Goal: Transaction & Acquisition: Purchase product/service

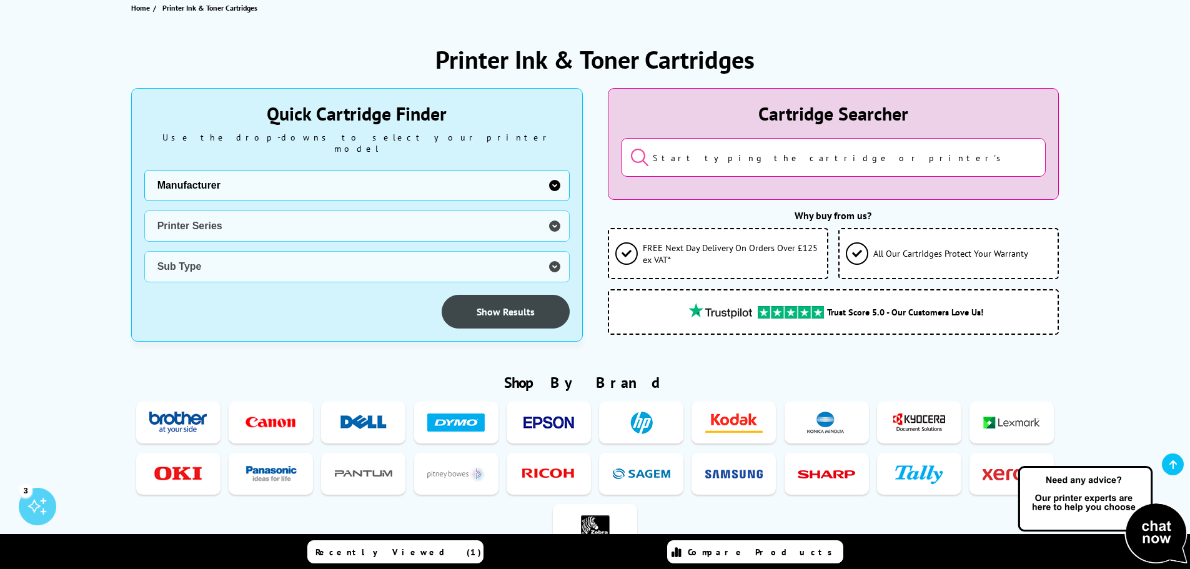
scroll to position [125, 0]
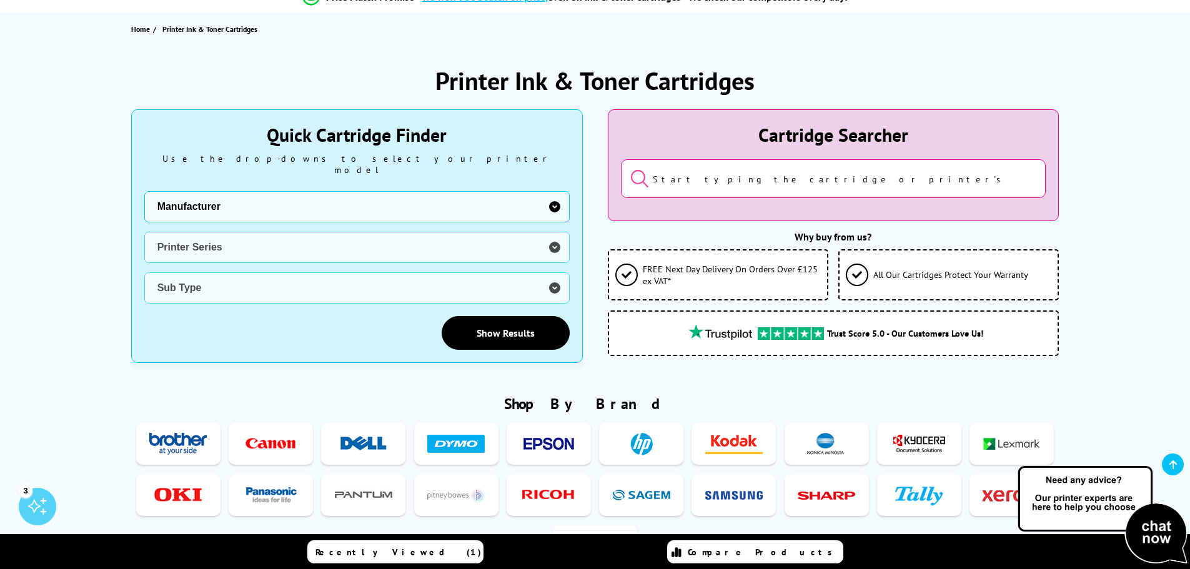
click at [733, 178] on input "search" at bounding box center [833, 178] width 425 height 39
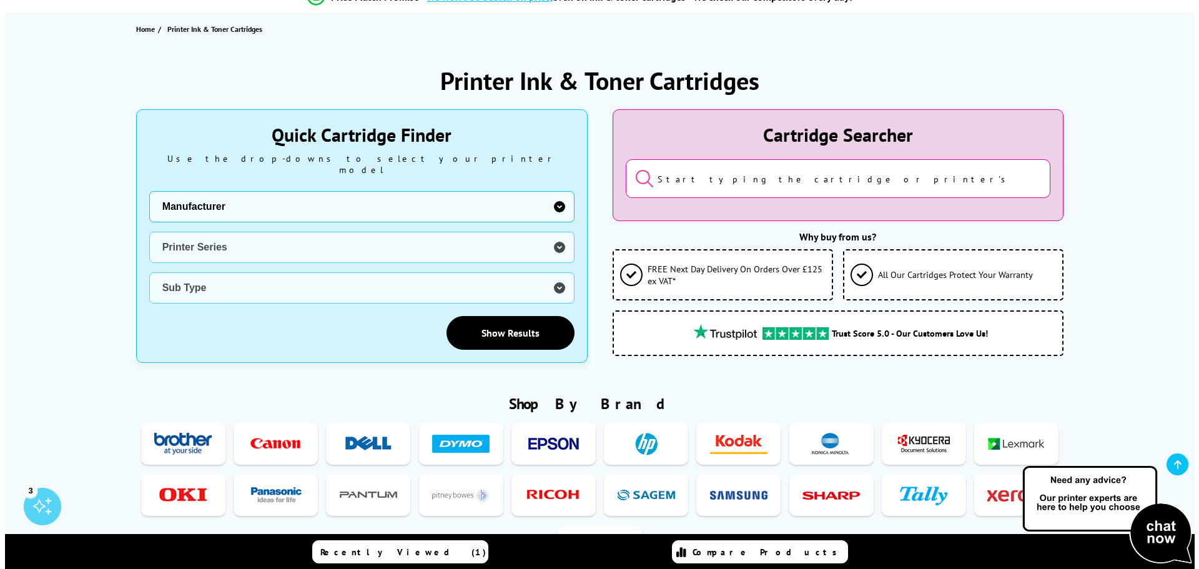
scroll to position [0, 0]
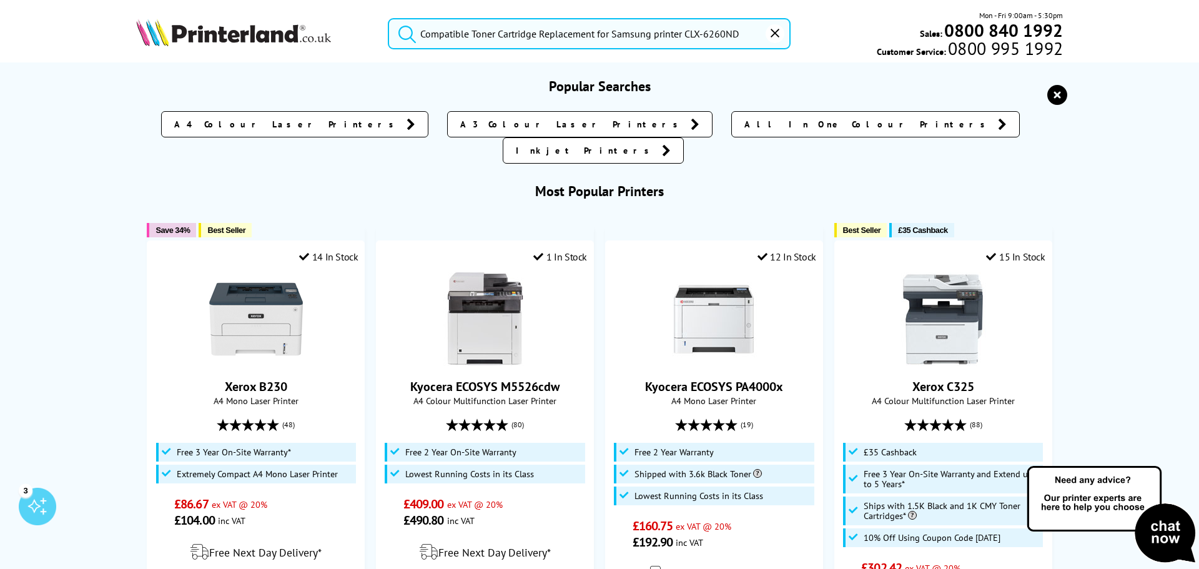
drag, startPoint x: 679, startPoint y: 35, endPoint x: 738, endPoint y: 32, distance: 58.8
click at [738, 32] on input "Compatible Toner Cartridge Replacement for Samsung printer CLX-6260ND" at bounding box center [589, 33] width 403 height 31
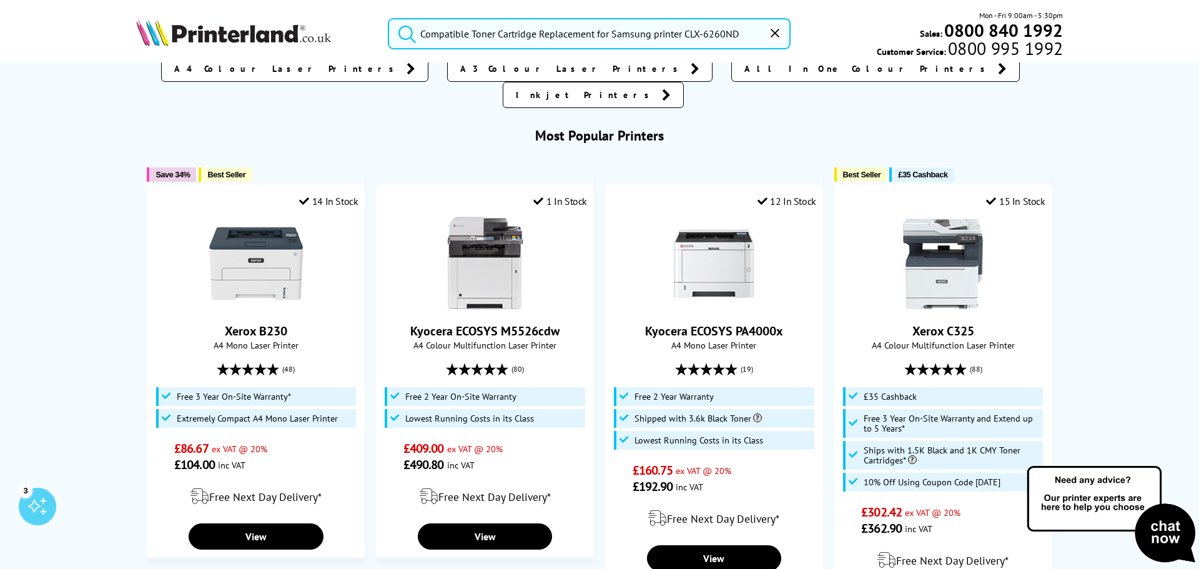
scroll to position [58, 0]
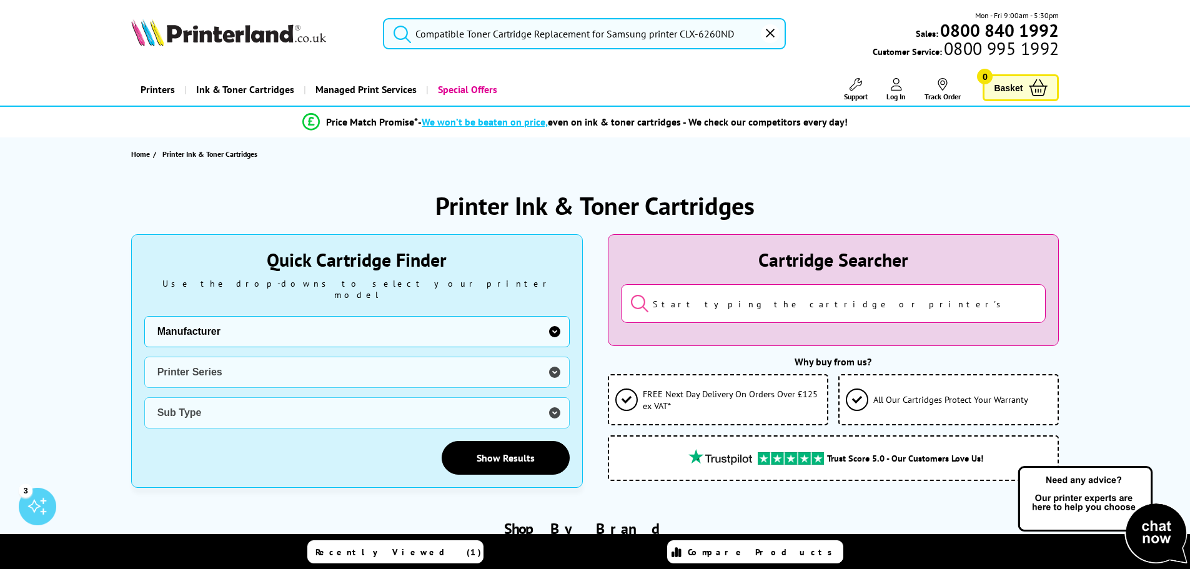
click at [783, 298] on input "search" at bounding box center [833, 303] width 425 height 39
paste input "r CLX-6260ND"
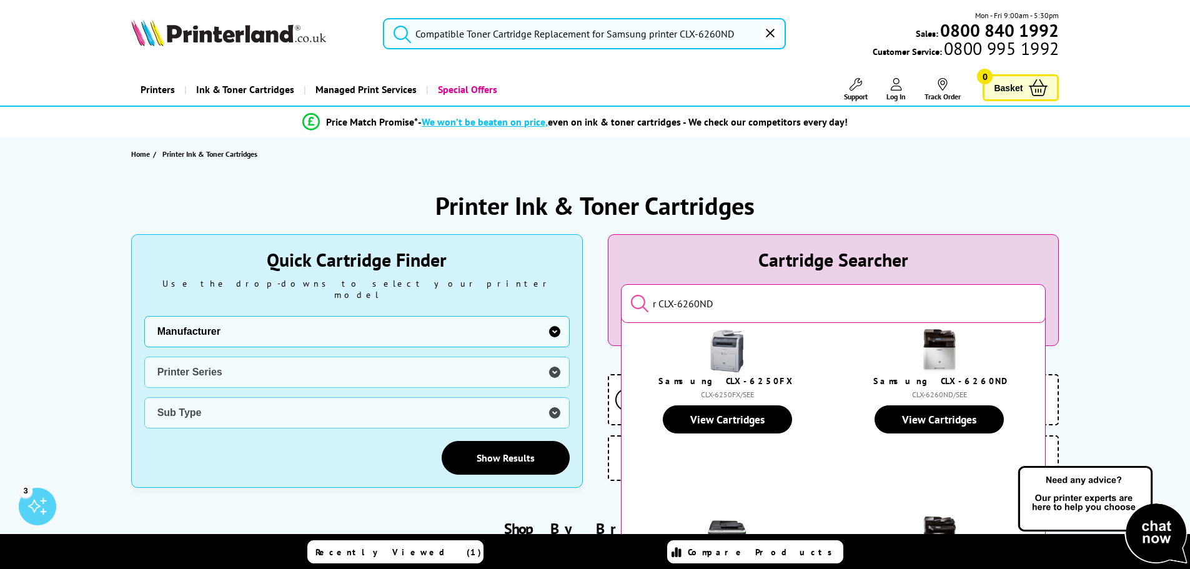
click at [661, 300] on input "r CLX-6260ND" at bounding box center [833, 303] width 425 height 39
click at [659, 300] on input "r CLX-6260ND" at bounding box center [833, 303] width 425 height 39
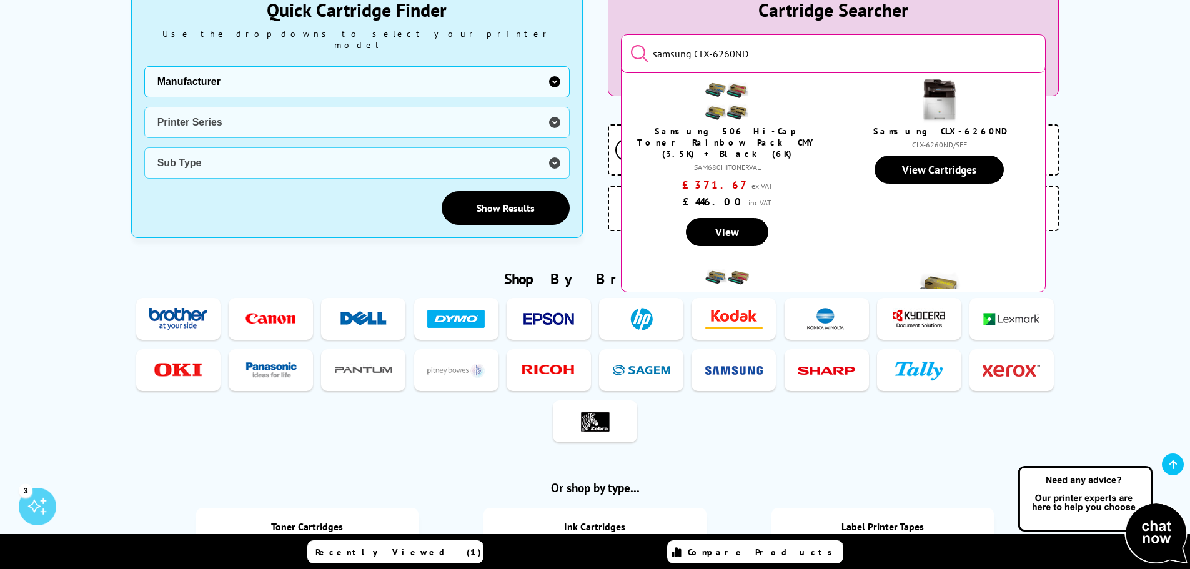
drag, startPoint x: 658, startPoint y: 52, endPoint x: 764, endPoint y: 56, distance: 106.2
click at [764, 56] on input "samsung CLX-6260ND" at bounding box center [833, 53] width 425 height 39
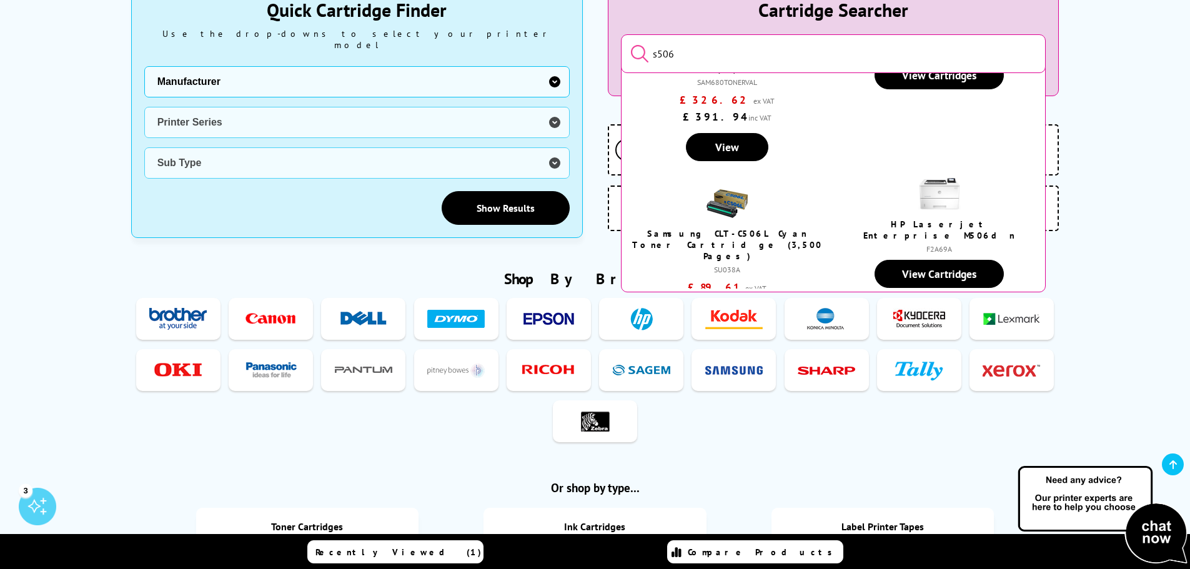
scroll to position [468, 0]
type input "s506"
click at [713, 195] on img at bounding box center [727, 204] width 44 height 44
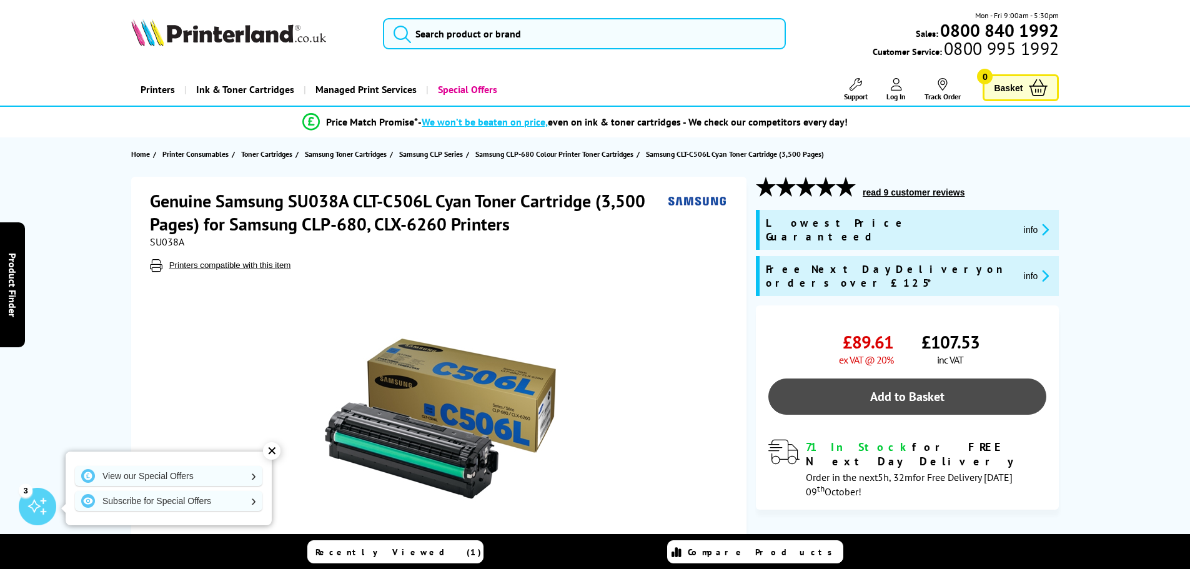
click at [997, 378] on link "Add to Basket" at bounding box center [907, 396] width 278 height 36
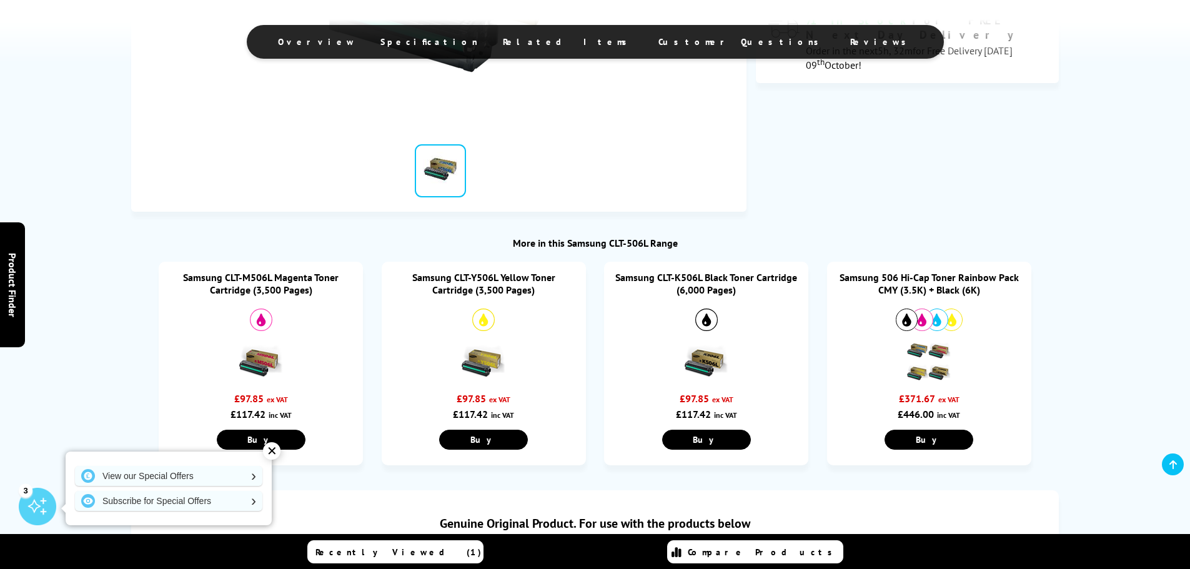
scroll to position [500, 0]
